Goal: Transaction & Acquisition: Purchase product/service

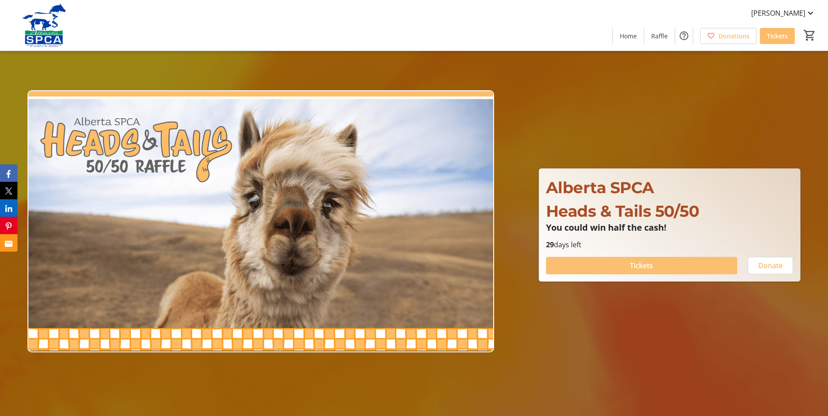
click at [652, 266] on span "Tickets" at bounding box center [641, 265] width 23 height 10
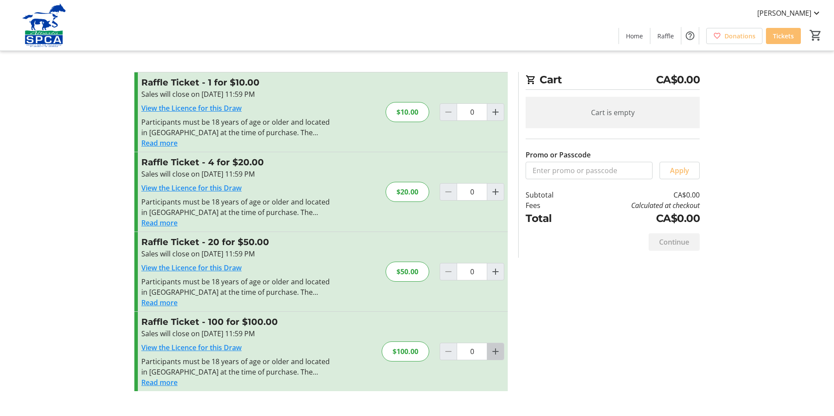
click at [502, 350] on span "Increment by one" at bounding box center [495, 351] width 17 height 17
type input "1"
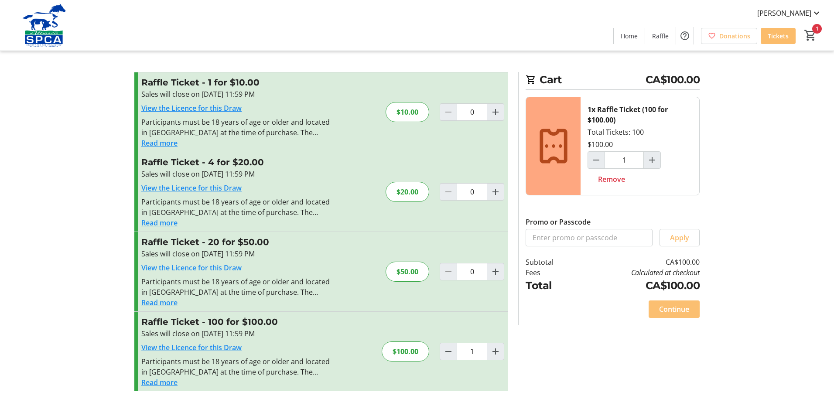
click at [665, 312] on span "Continue" at bounding box center [674, 309] width 30 height 10
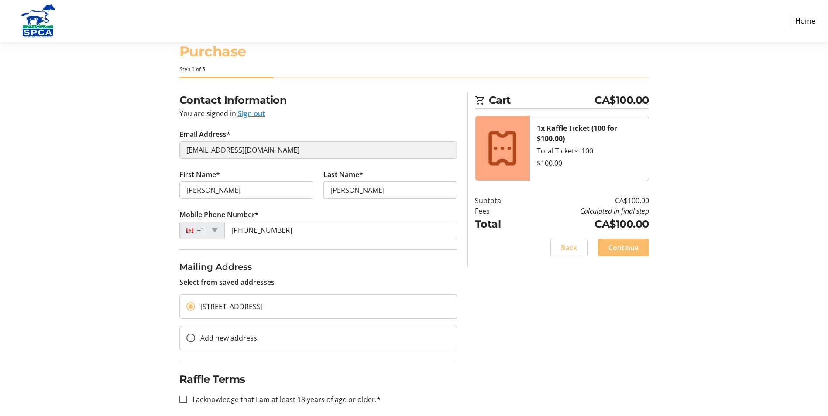
scroll to position [31, 0]
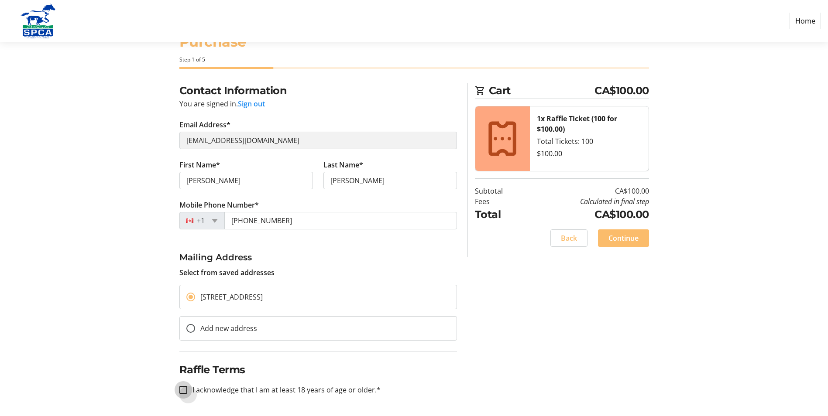
click at [185, 391] on input "I acknowledge that I am at least 18 years of age or older.*" at bounding box center [183, 390] width 8 height 8
checkbox input "true"
click at [625, 240] on span "Continue" at bounding box center [623, 238] width 30 height 10
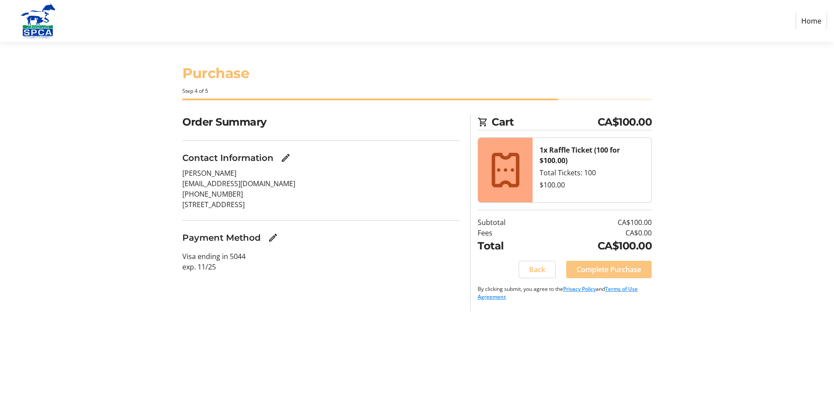
click at [612, 269] on span "Complete Purchase" at bounding box center [609, 269] width 65 height 10
